Goal: Obtain resource: Download file/media

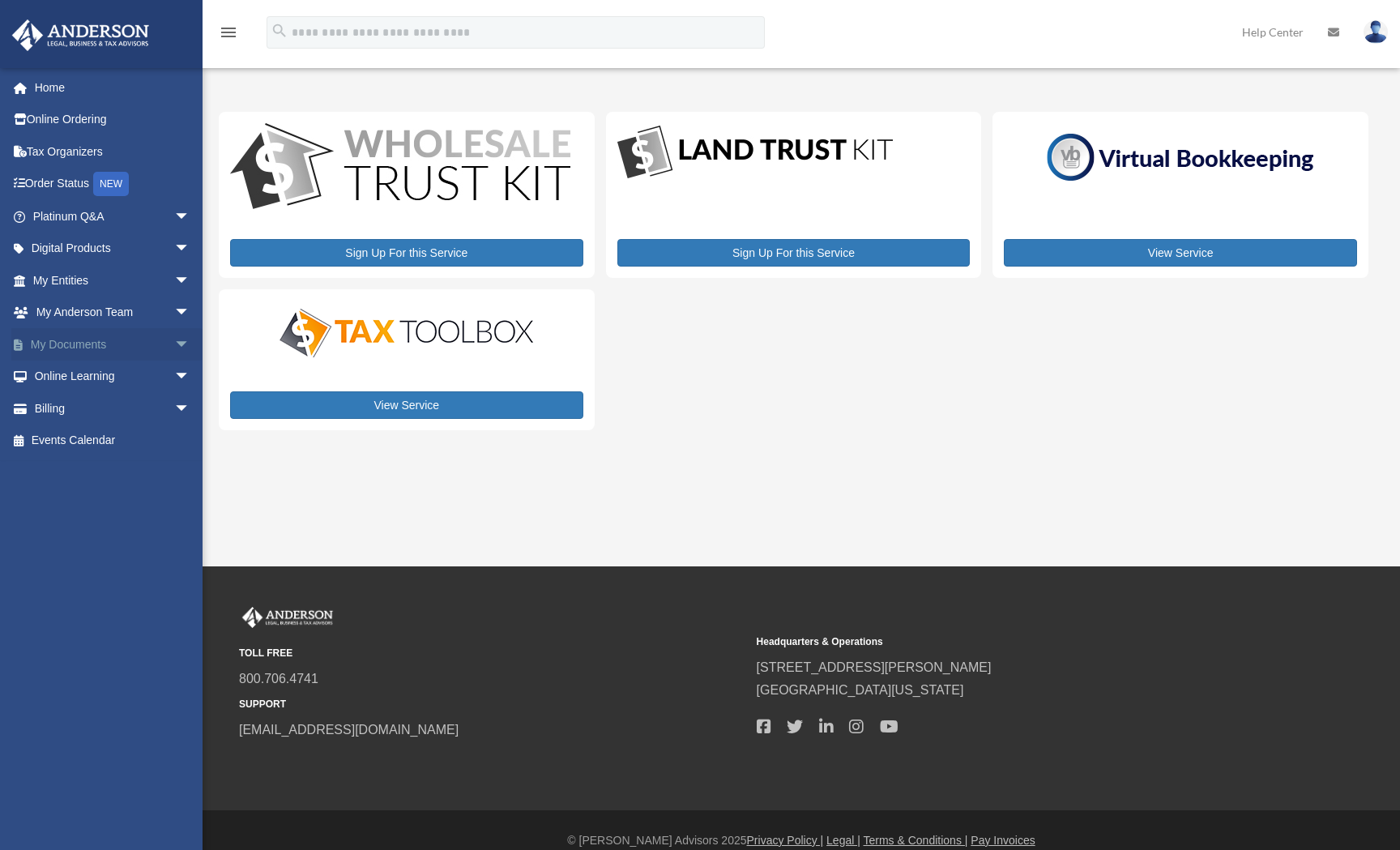
click at [174, 343] on span "arrow_drop_down" at bounding box center [190, 344] width 32 height 33
click at [72, 368] on link "Box" at bounding box center [118, 376] width 192 height 32
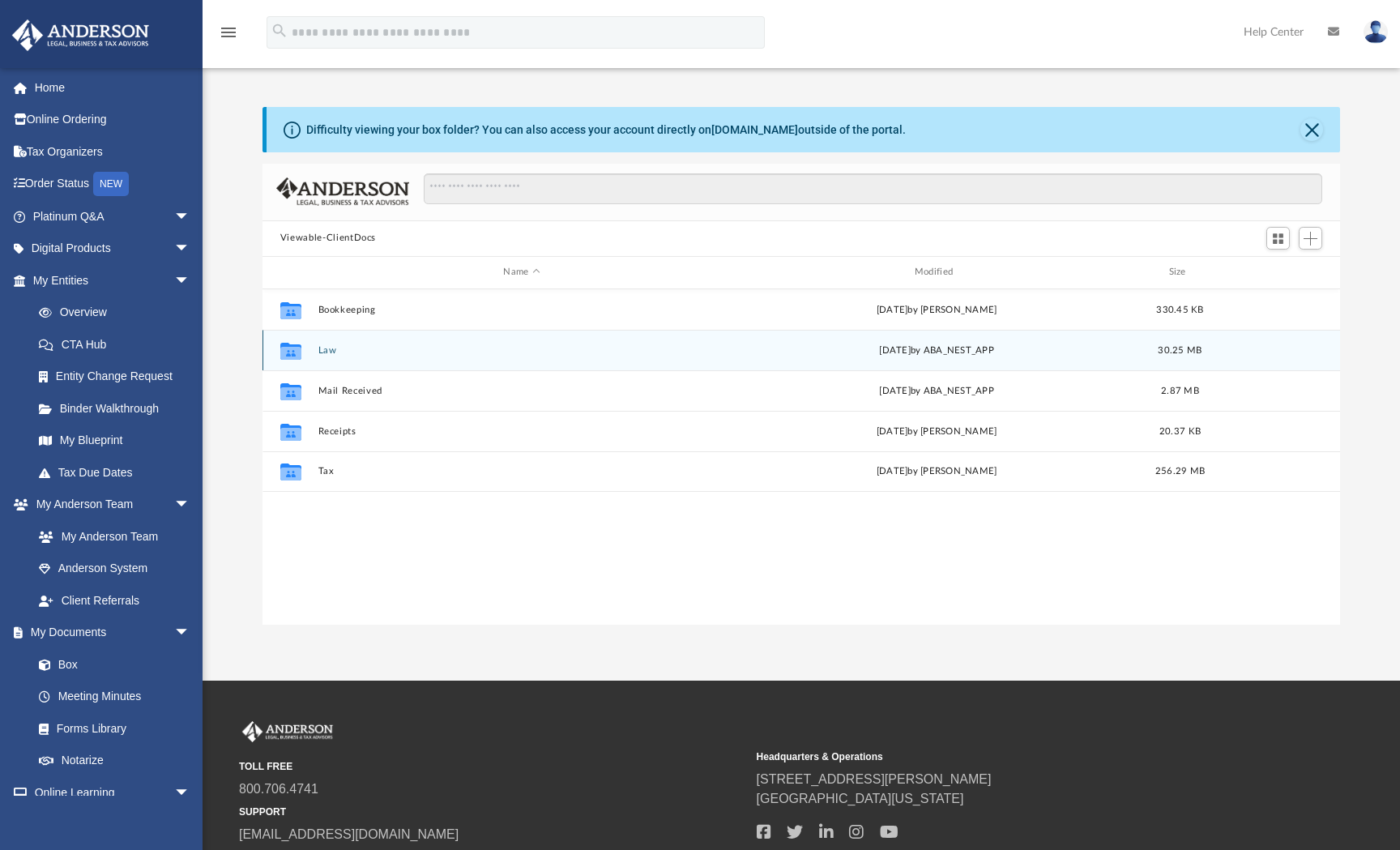
scroll to position [357, 1065]
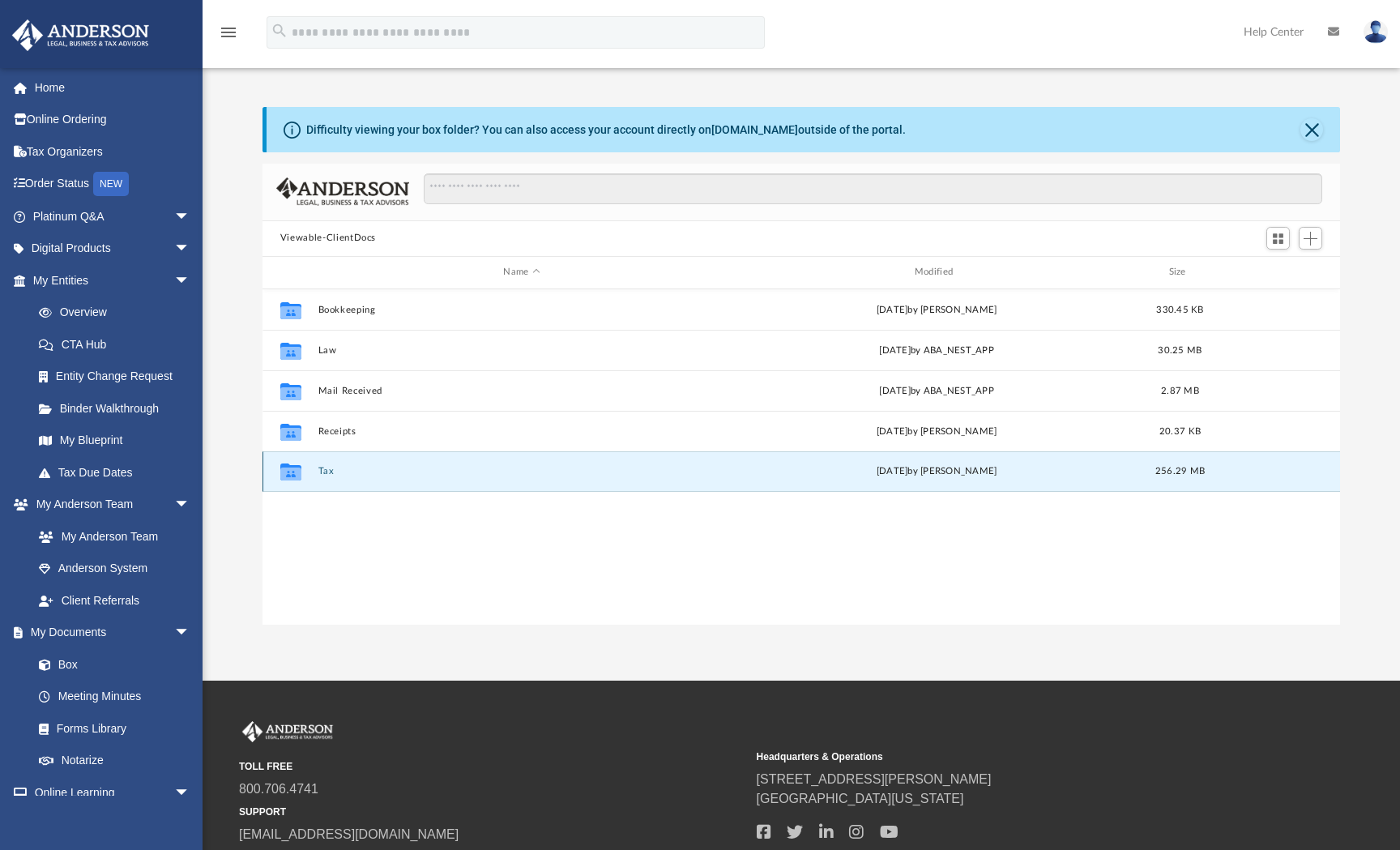
click at [322, 471] on button "Tax" at bounding box center [521, 471] width 407 height 11
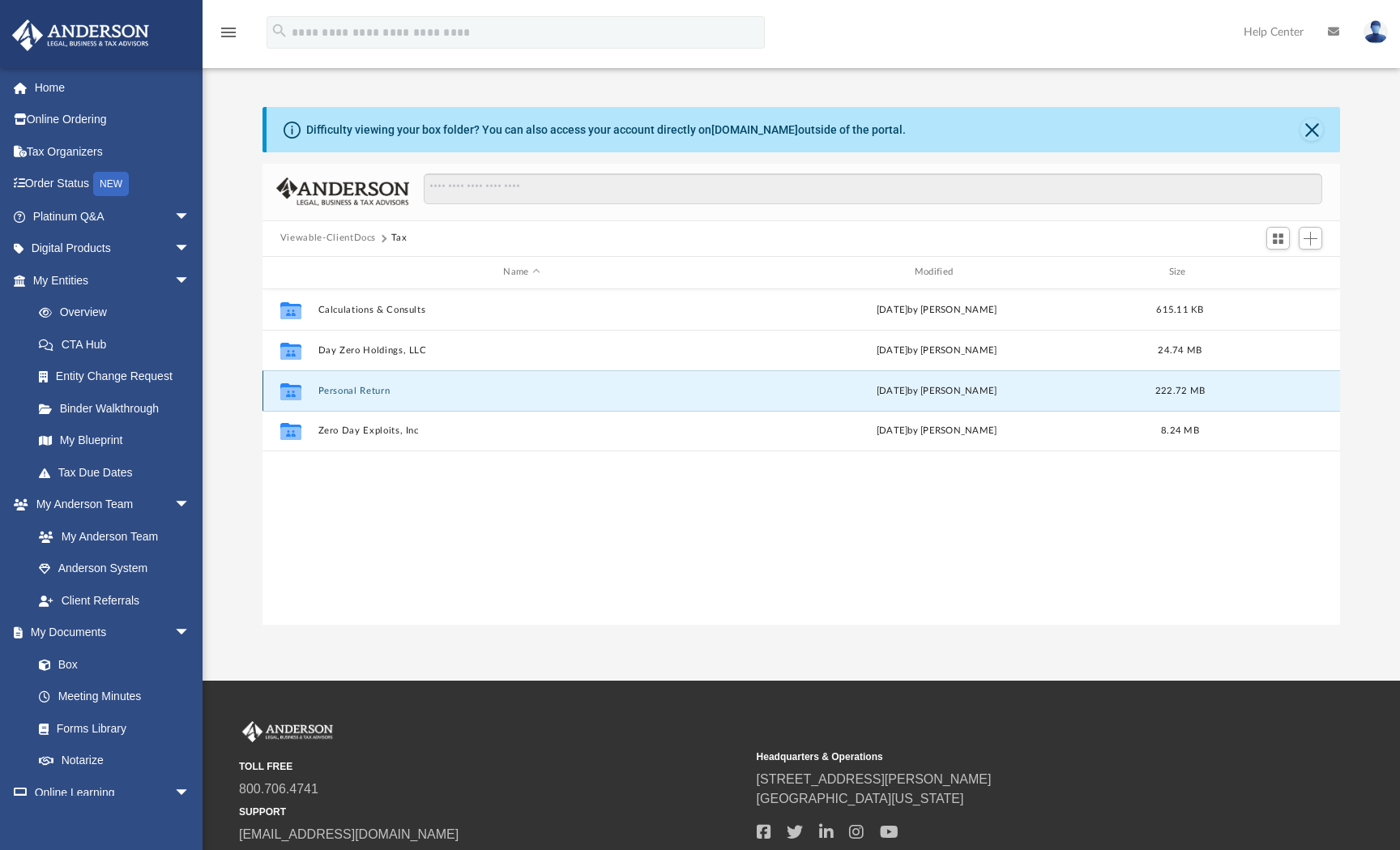
click at [367, 386] on button "Personal Return" at bounding box center [521, 391] width 407 height 11
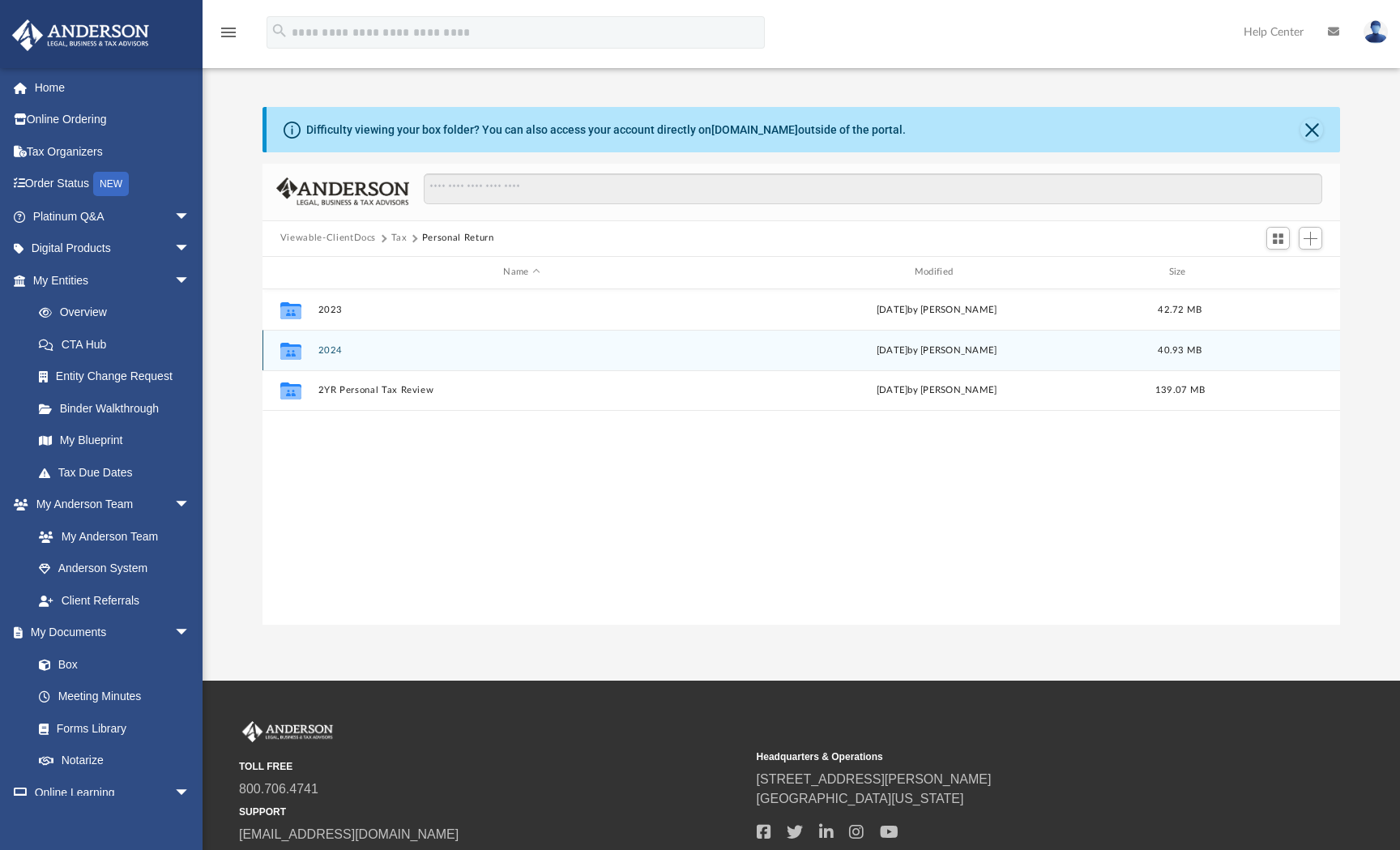
click at [335, 349] on button "2024" at bounding box center [521, 350] width 407 height 11
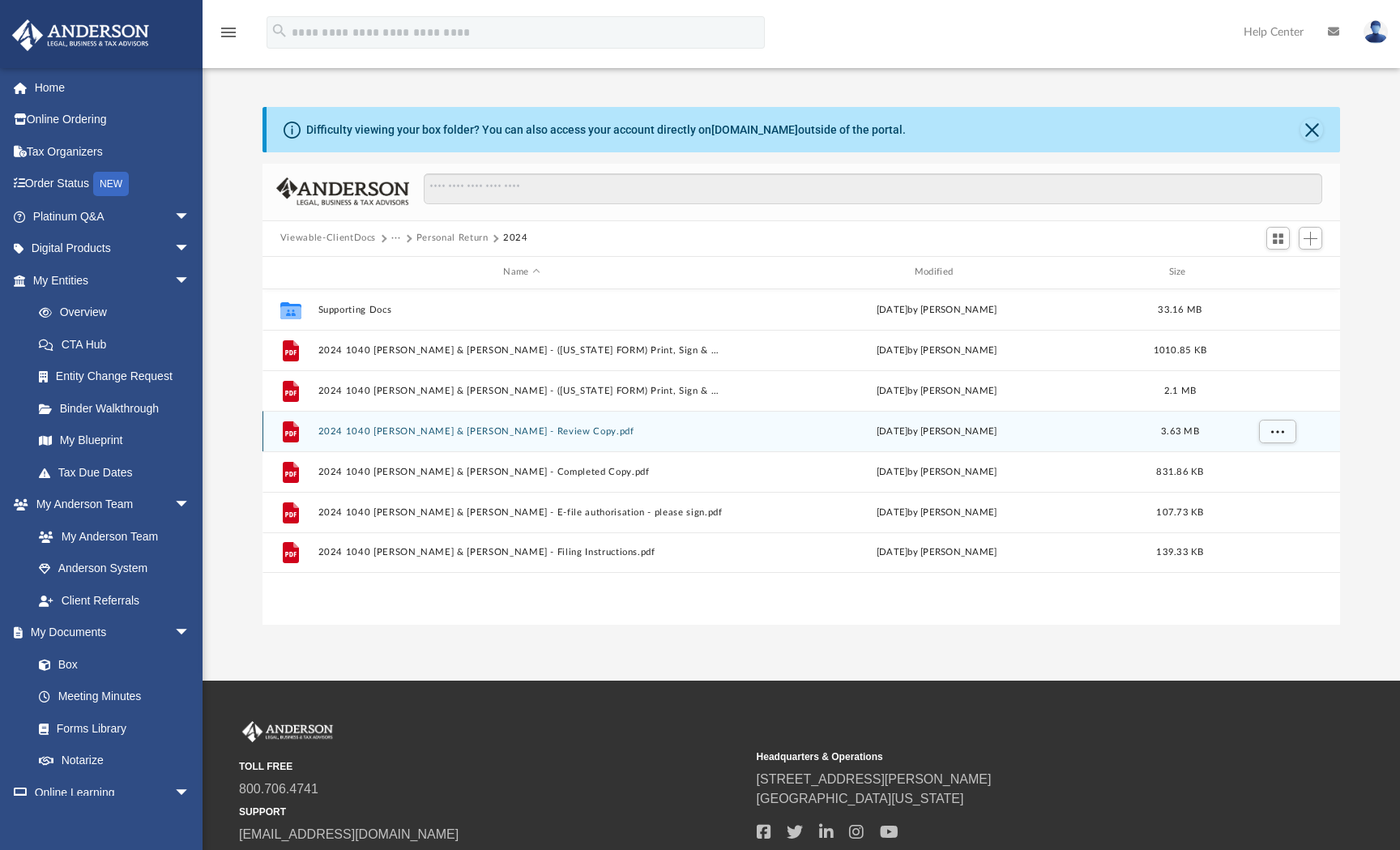
click at [517, 426] on button "2024 1040 [PERSON_NAME] & [PERSON_NAME] - Review Copy.pdf" at bounding box center [521, 431] width 407 height 11
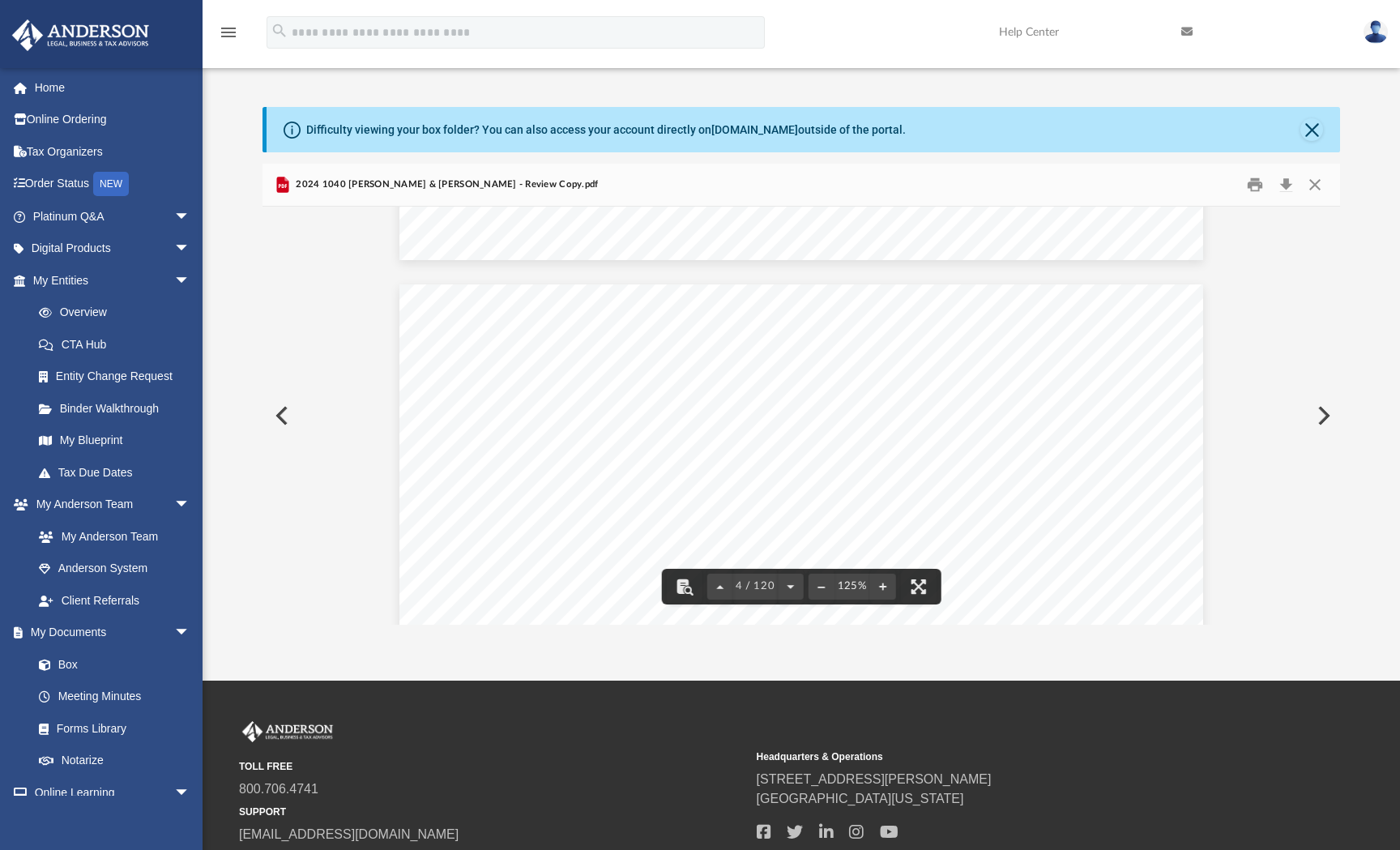
scroll to position [3403, 0]
